Goal: Transaction & Acquisition: Subscribe to service/newsletter

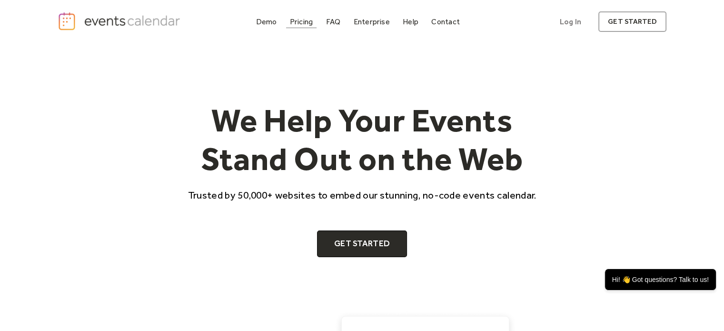
click at [303, 22] on div "Pricing" at bounding box center [301, 21] width 23 height 5
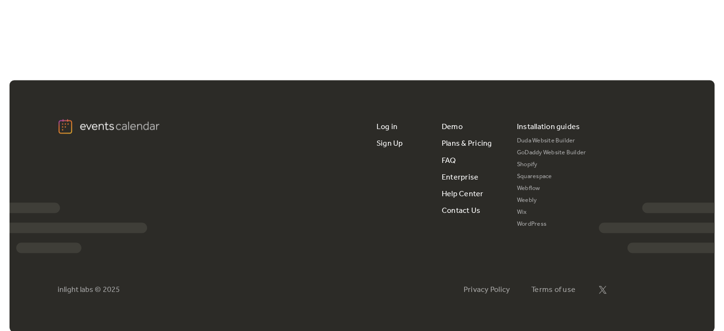
scroll to position [1864, 0]
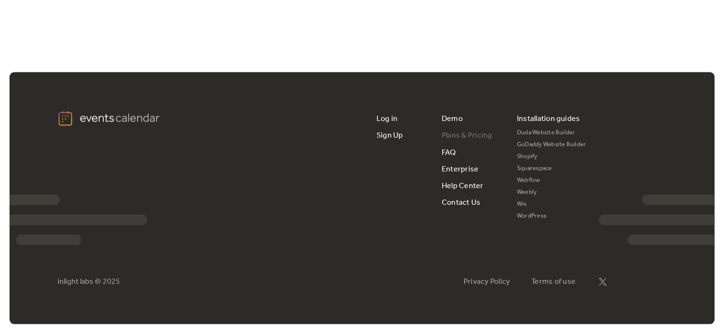
click at [472, 133] on link "Plans & Pricing" at bounding box center [467, 135] width 50 height 17
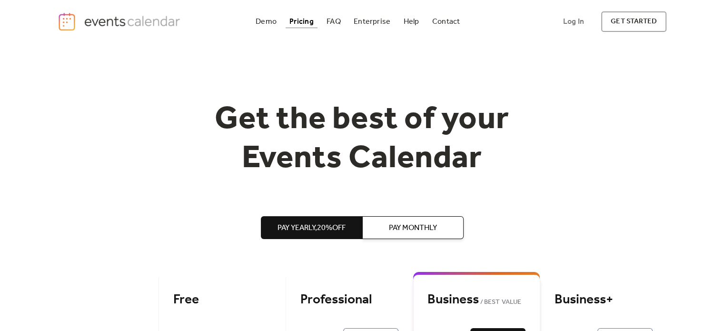
scroll to position [143, 0]
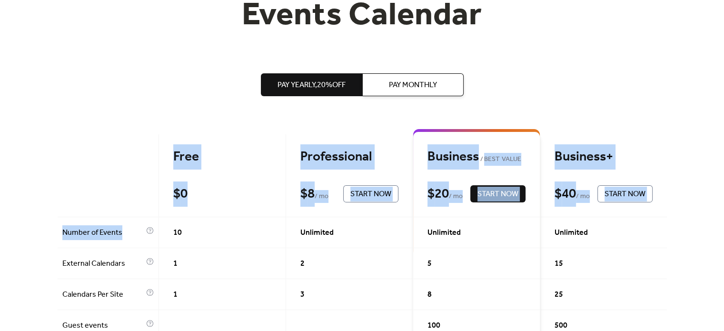
drag, startPoint x: 146, startPoint y: 228, endPoint x: 95, endPoint y: 130, distance: 109.8
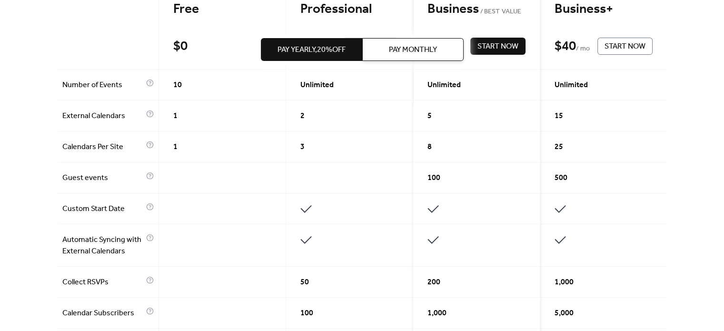
scroll to position [190, 0]
